Goal: Information Seeking & Learning: Learn about a topic

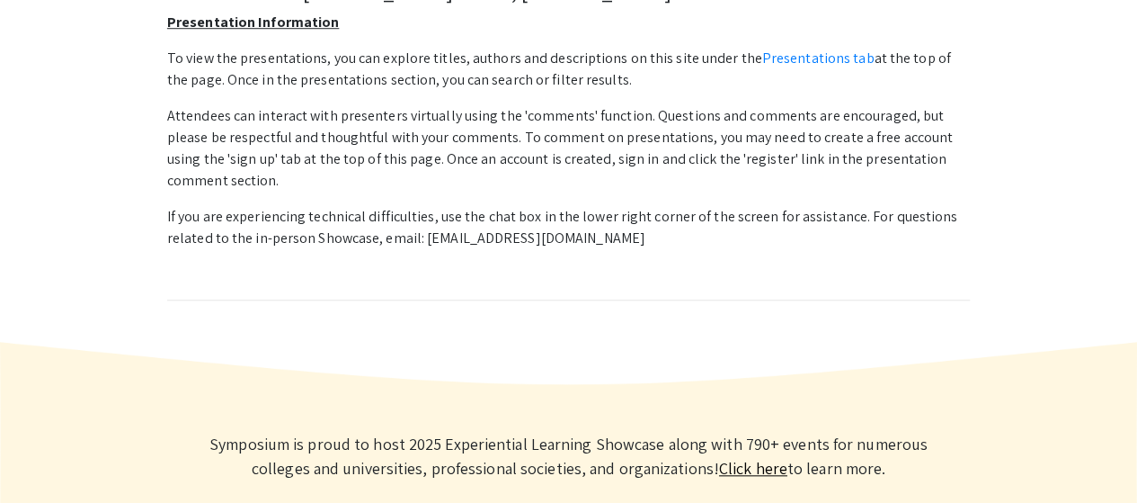
scroll to position [538, 0]
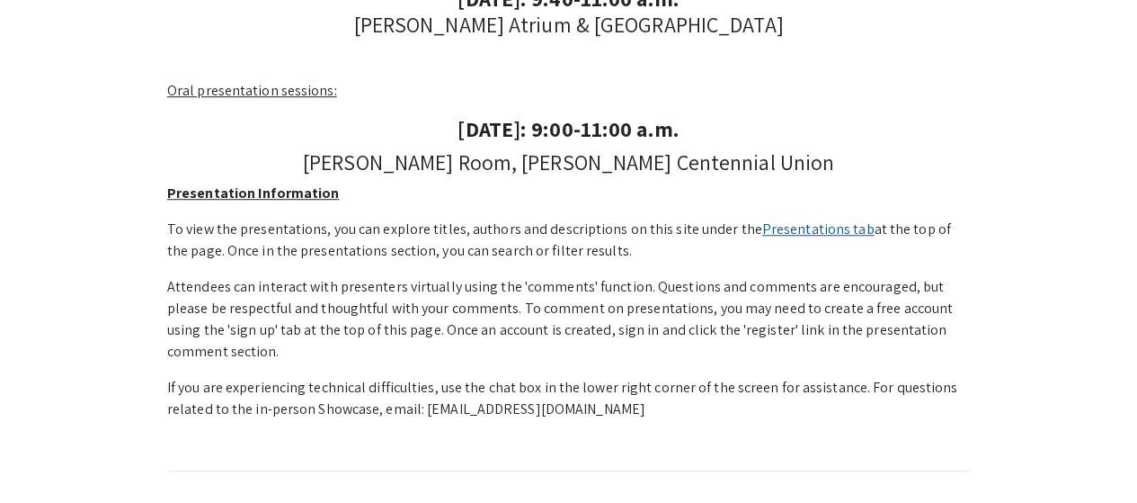
click at [829, 222] on link "Presentations tab" at bounding box center [818, 228] width 112 height 19
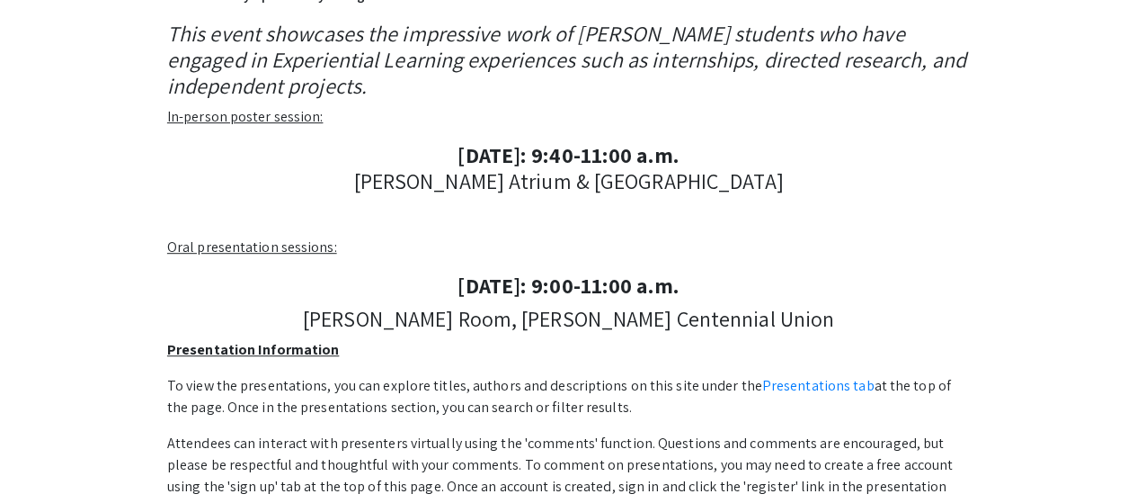
scroll to position [0, 0]
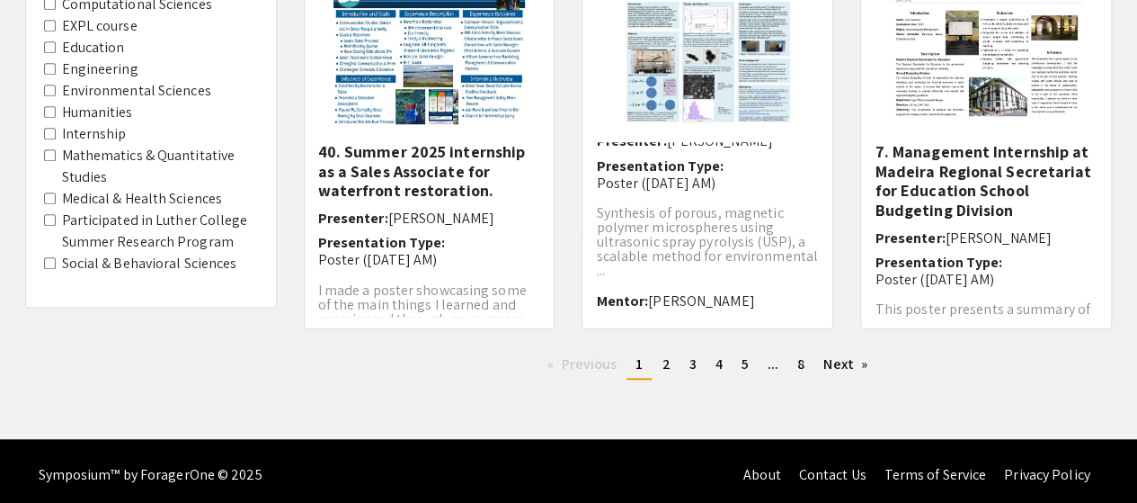
scroll to position [683, 0]
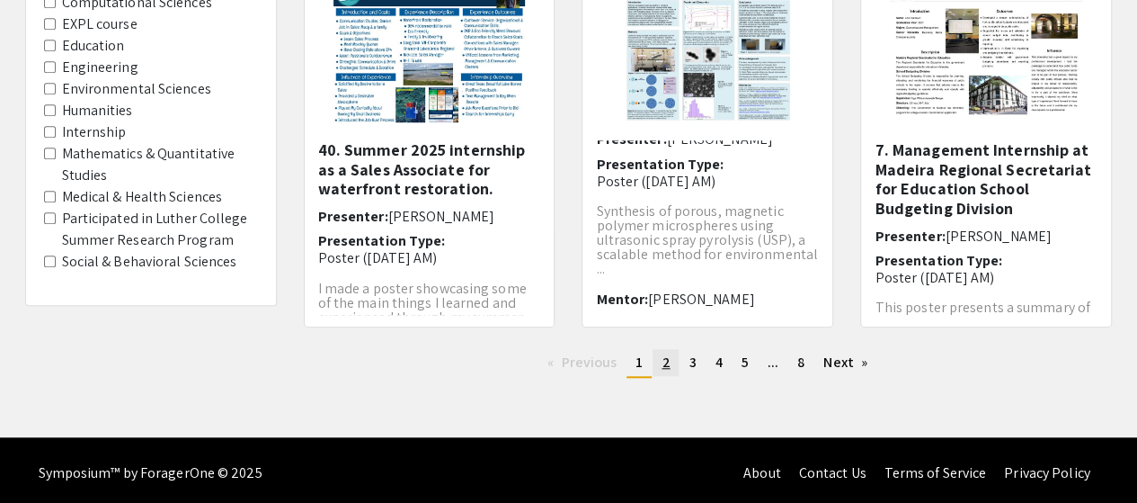
click at [672, 357] on link "page 2" at bounding box center [666, 362] width 26 height 27
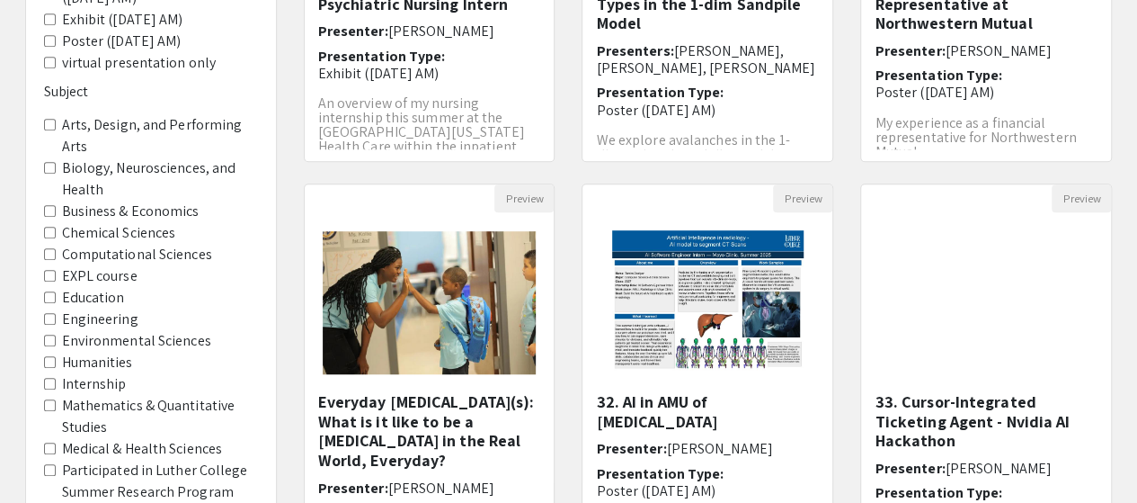
scroll to position [461, 0]
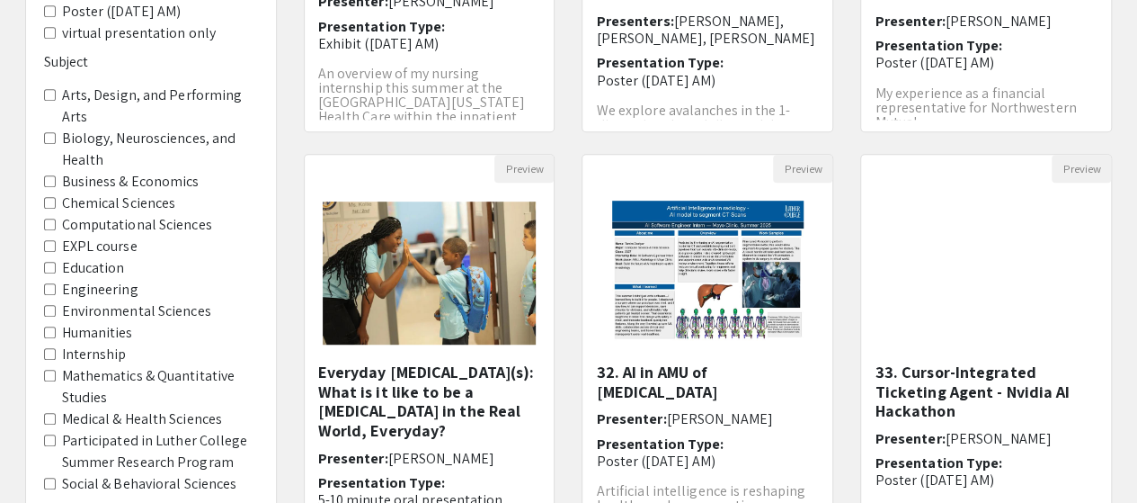
click at [158, 181] on label "Business & Economics" at bounding box center [131, 182] width 138 height 22
click at [56, 181] on Economics "Business & Economics" at bounding box center [50, 181] width 12 height 12
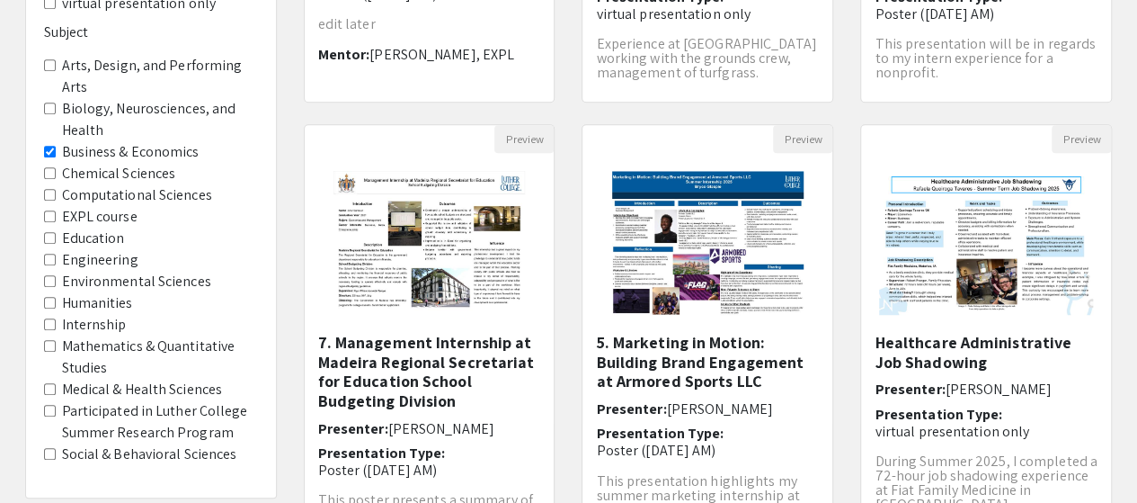
scroll to position [491, 0]
click at [102, 305] on label "Humanities" at bounding box center [97, 303] width 71 height 22
click at [56, 305] on input "Humanities" at bounding box center [50, 303] width 12 height 12
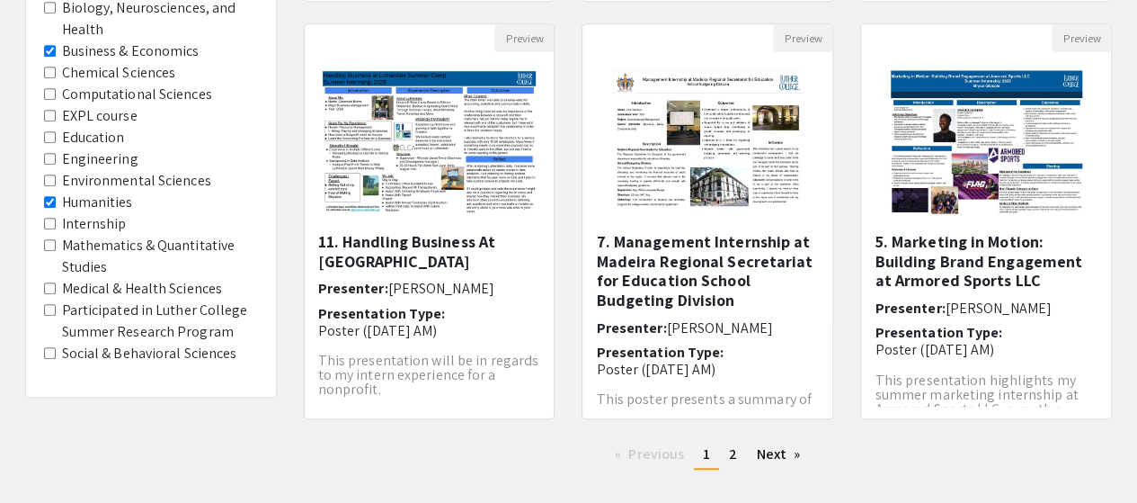
scroll to position [689, 0]
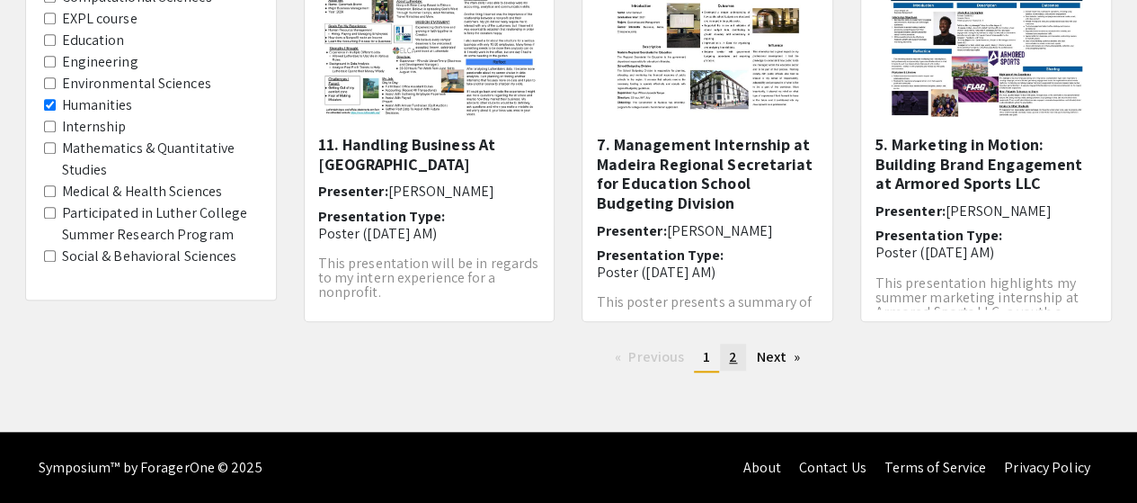
click at [734, 361] on span "2" at bounding box center [733, 356] width 8 height 19
